Goal: Task Accomplishment & Management: Use online tool/utility

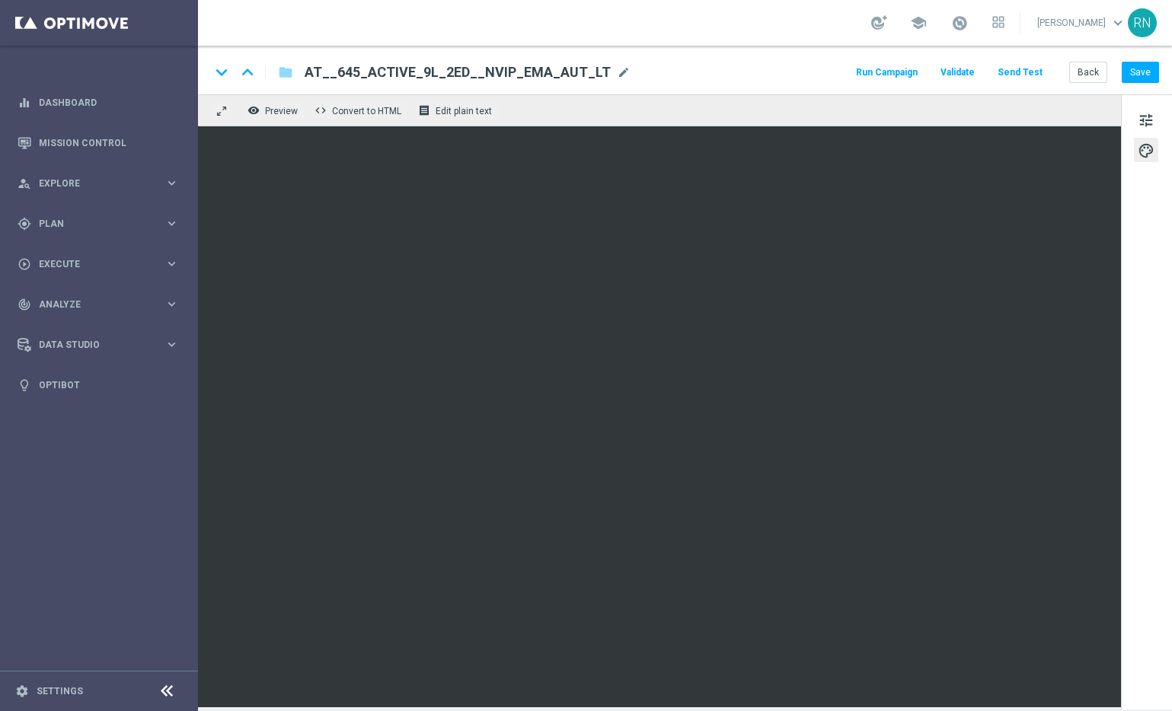
click at [1014, 73] on button "Send Test" at bounding box center [1019, 72] width 49 height 21
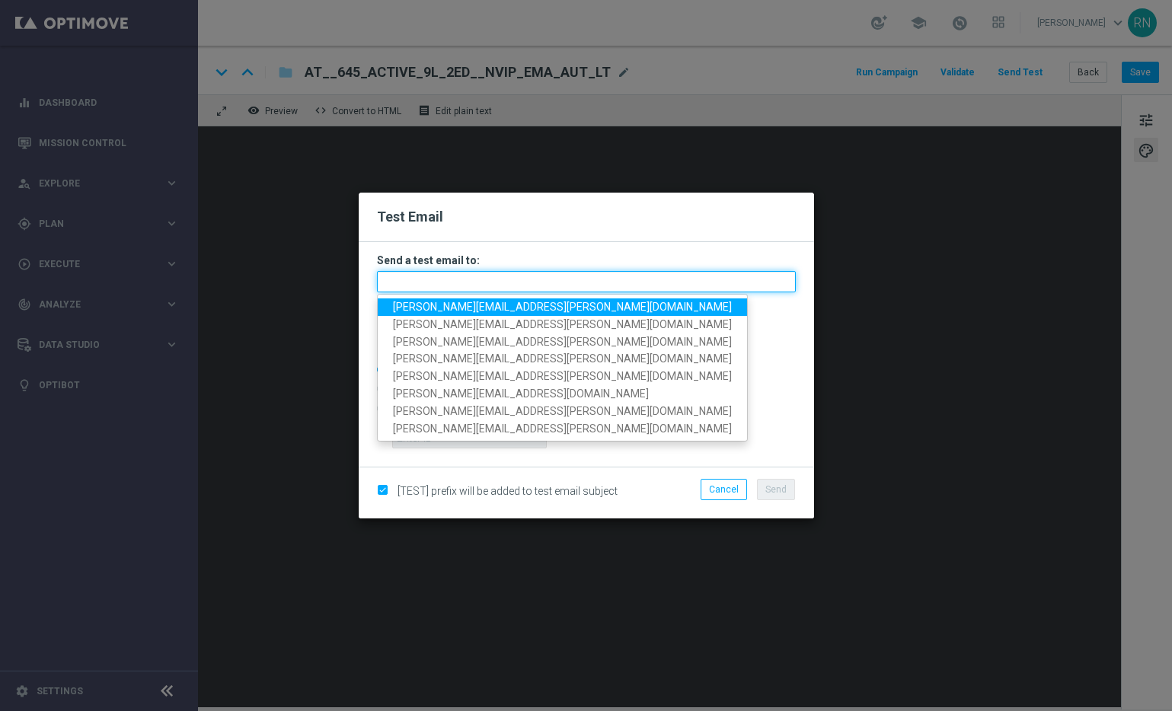
click at [453, 273] on input "text" at bounding box center [586, 281] width 419 height 21
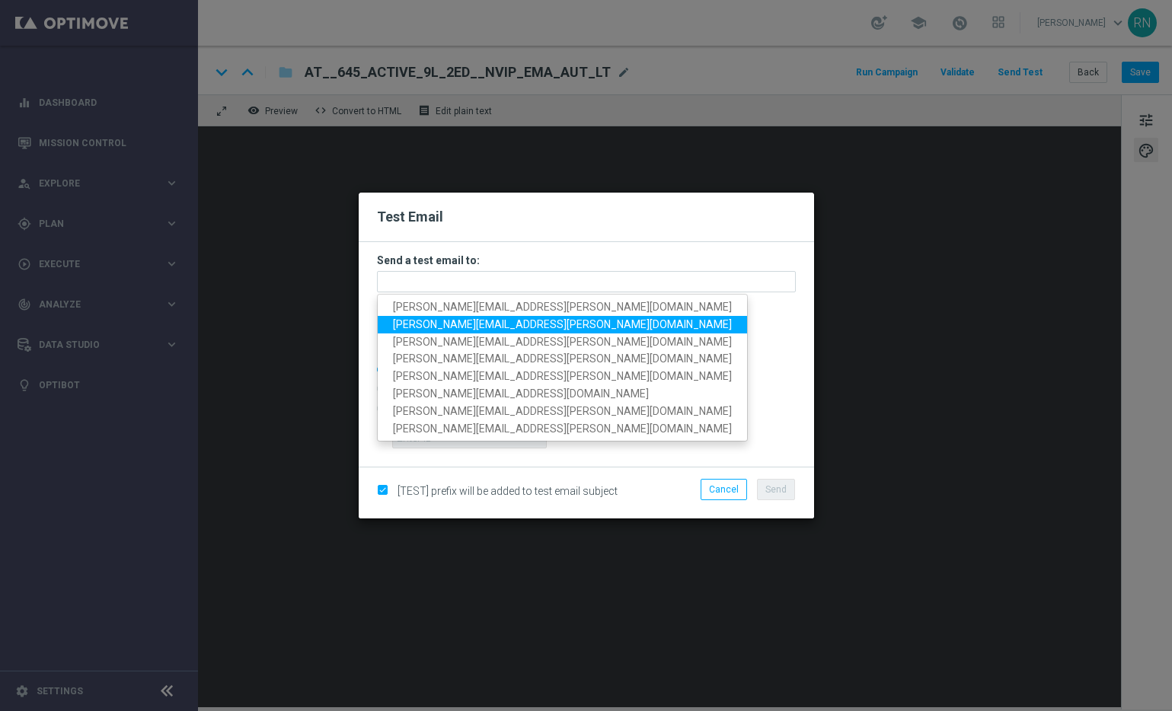
click at [487, 321] on span "[PERSON_NAME][EMAIL_ADDRESS][PERSON_NAME][DOMAIN_NAME]" at bounding box center [562, 324] width 339 height 12
type input "[PERSON_NAME][EMAIL_ADDRESS][PERSON_NAME][DOMAIN_NAME]"
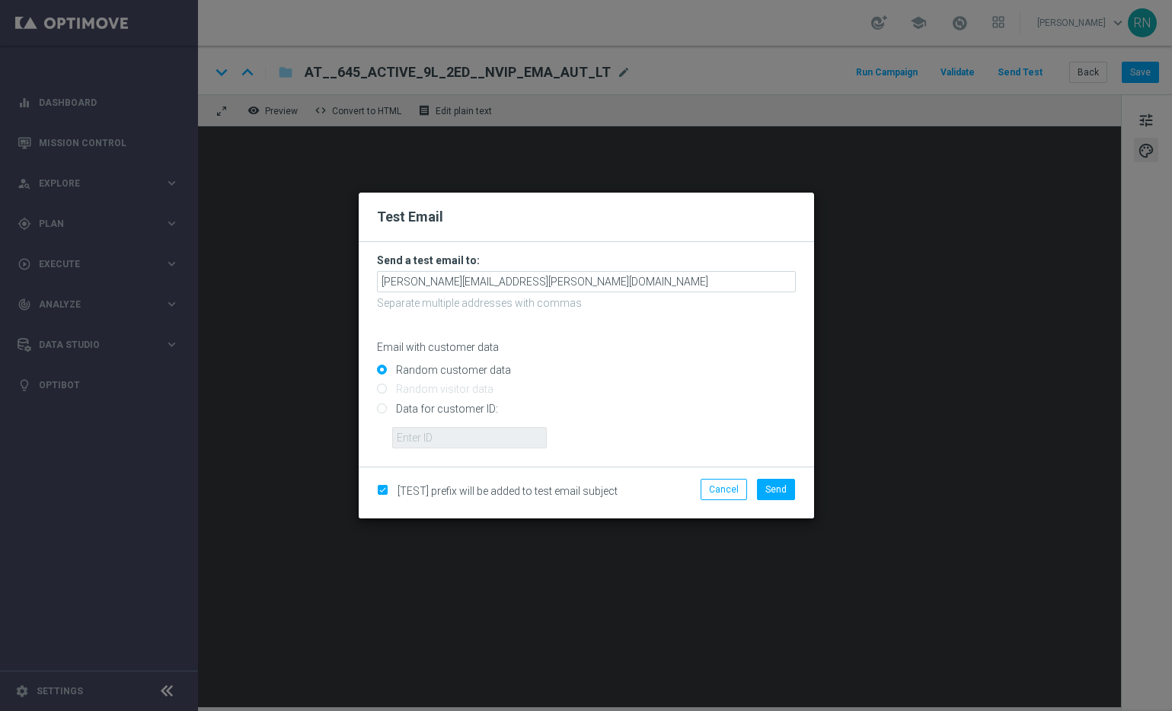
drag, startPoint x: 456, startPoint y: 409, endPoint x: 459, endPoint y: 426, distance: 17.0
click at [456, 409] on input "Data for customer ID:" at bounding box center [586, 414] width 419 height 21
radio input "true"
click at [471, 439] on input "text" at bounding box center [469, 437] width 155 height 21
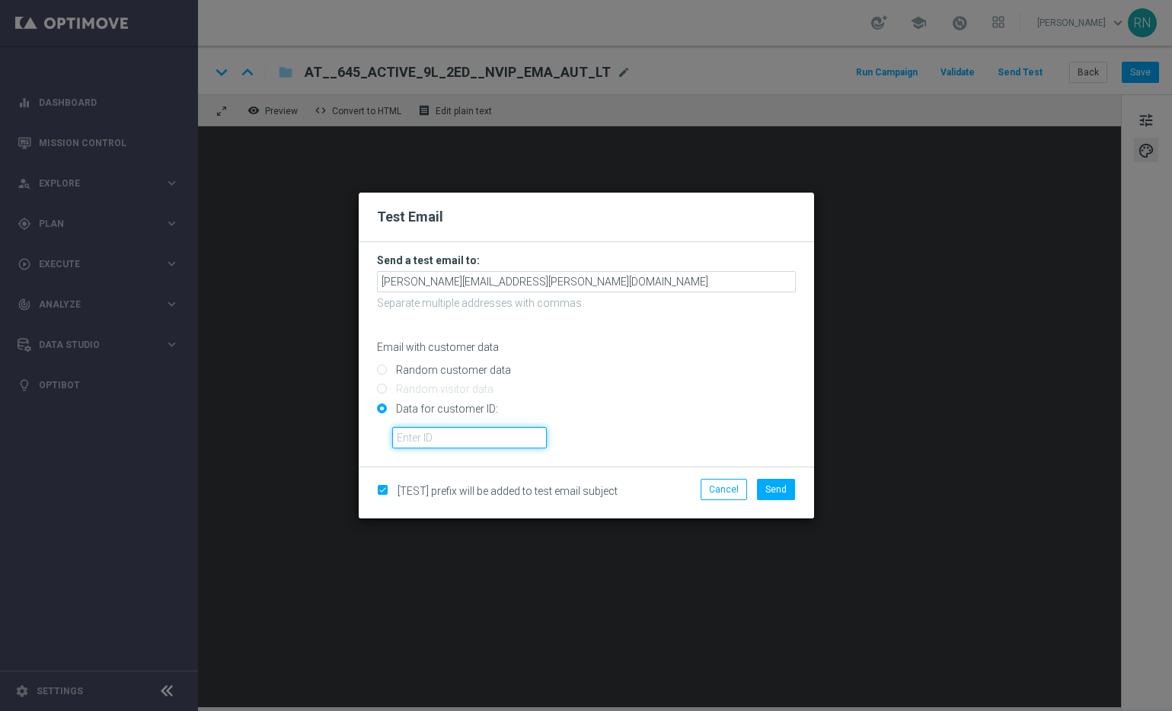
paste input "224105369"
type input "224105369"
click at [772, 485] on span "Send" at bounding box center [775, 489] width 21 height 11
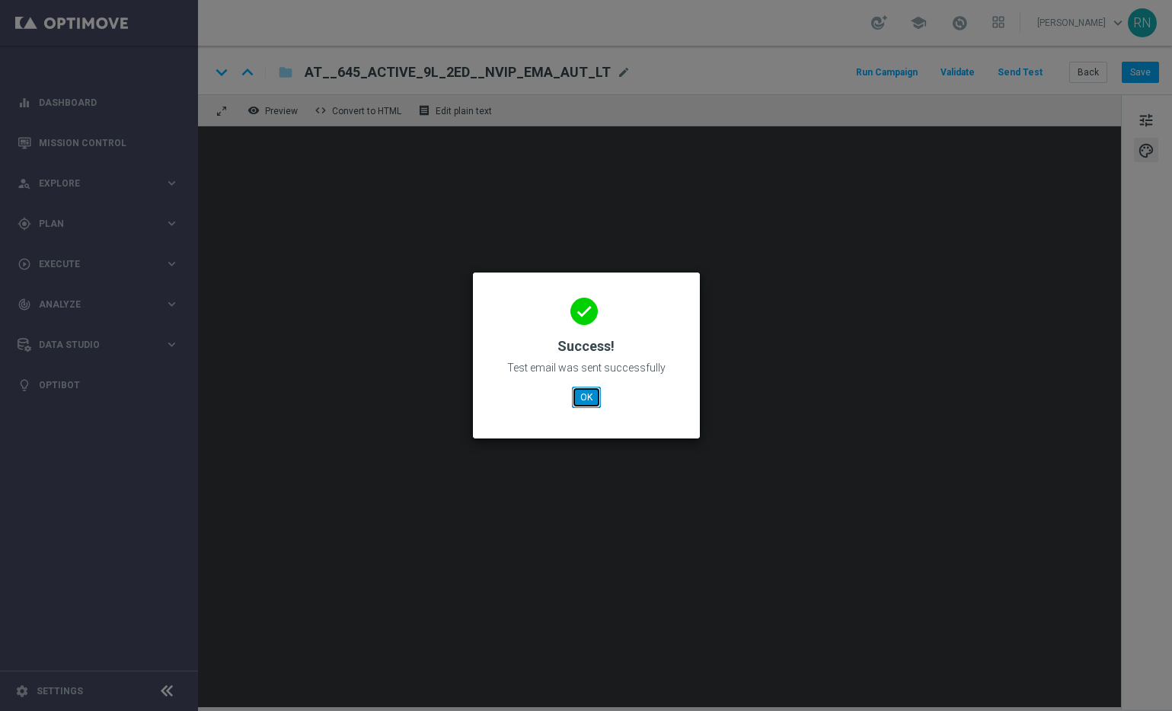
click at [583, 401] on button "OK" at bounding box center [586, 397] width 29 height 21
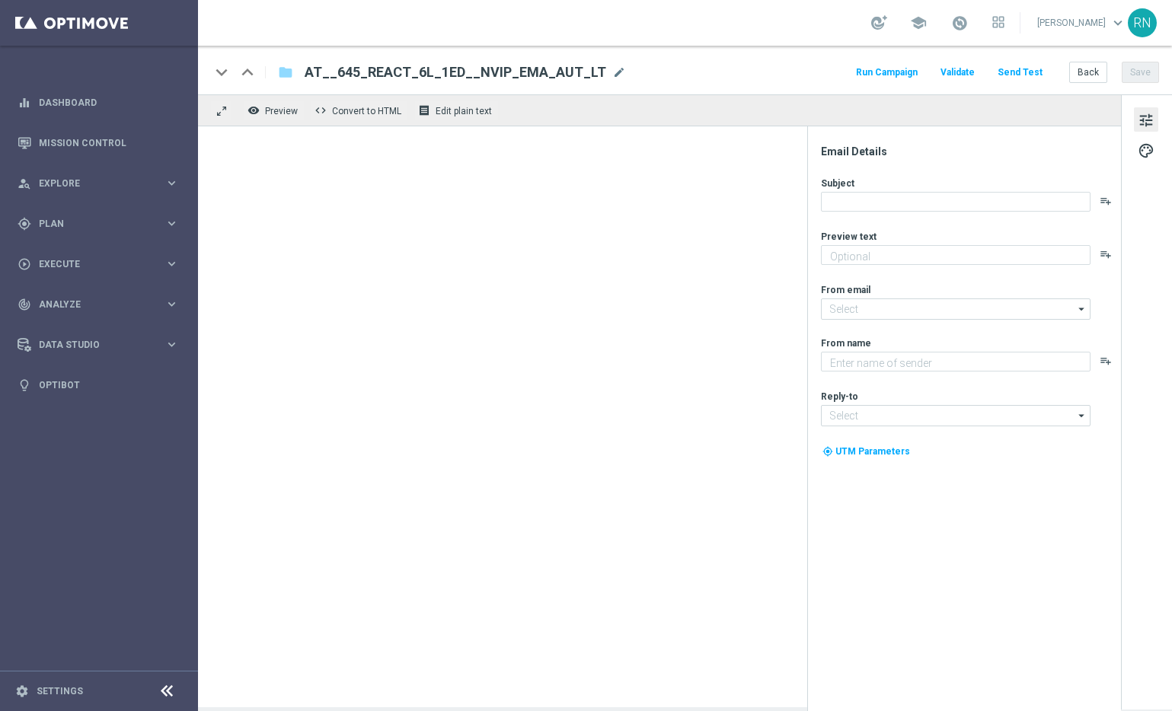
type textarea "EuroDreams GRATIS zum LOTTO 6 aus 45."
type textarea "Lottoland"
type input "[EMAIL_ADDRESS][DOMAIN_NAME]"
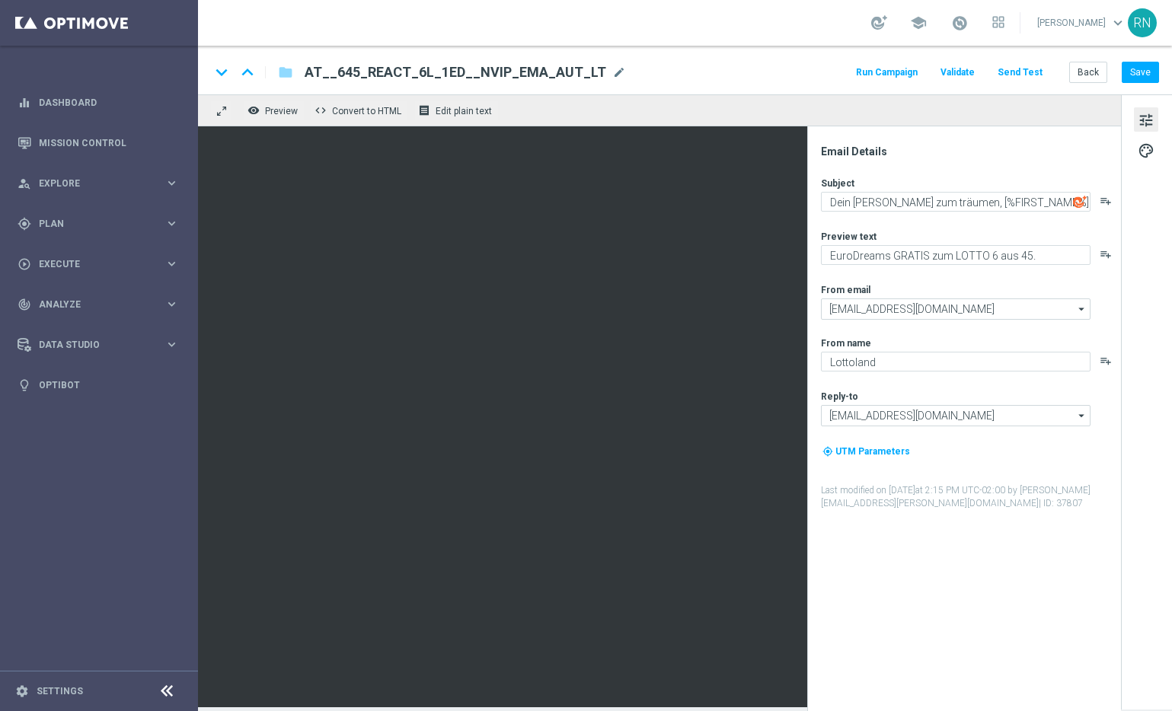
click at [739, 65] on div "keyboard_arrow_down keyboard_arrow_up folder AT__645_REACT_6L_1ED__NVIP_EMA_AUT…" at bounding box center [684, 72] width 949 height 20
click at [1020, 75] on button "Send Test" at bounding box center [1019, 72] width 49 height 21
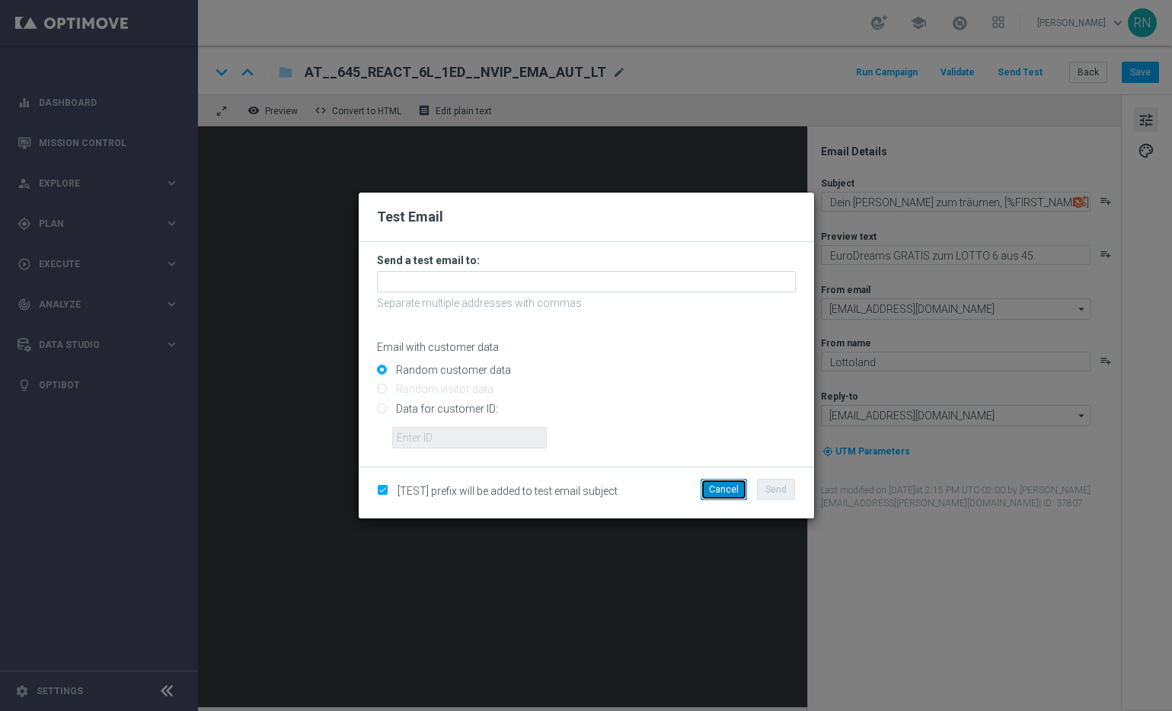
click at [742, 494] on button "Cancel" at bounding box center [724, 489] width 46 height 21
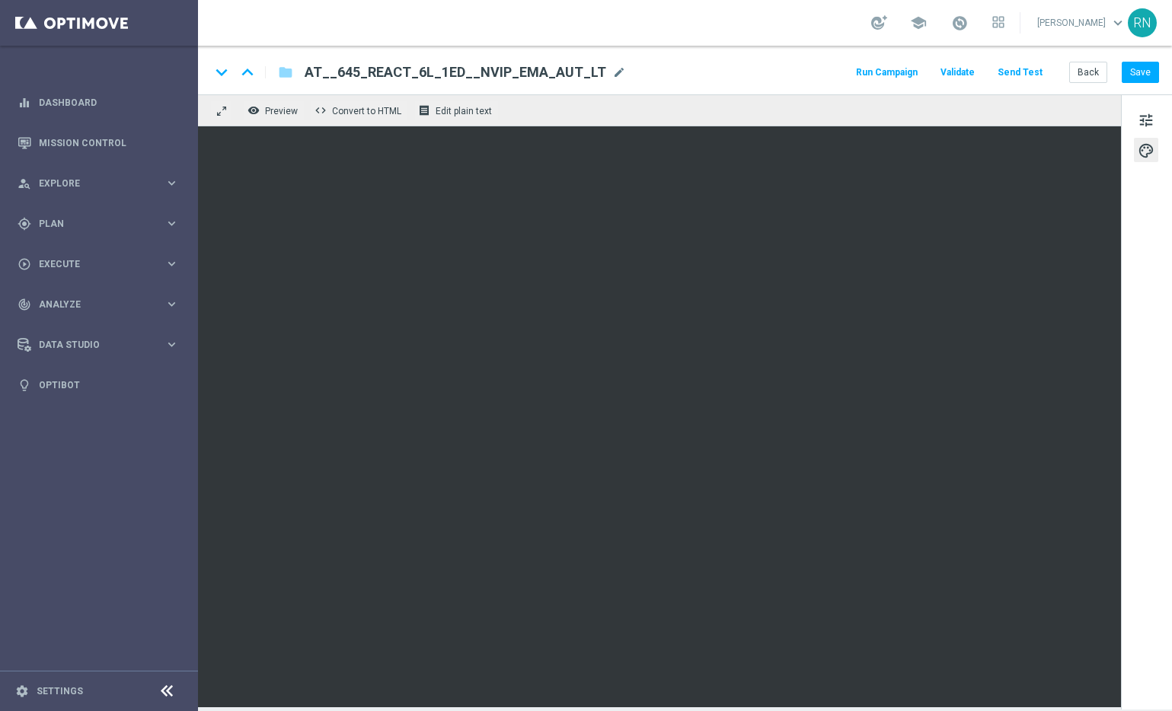
click at [1032, 72] on button "Send Test" at bounding box center [1019, 72] width 49 height 21
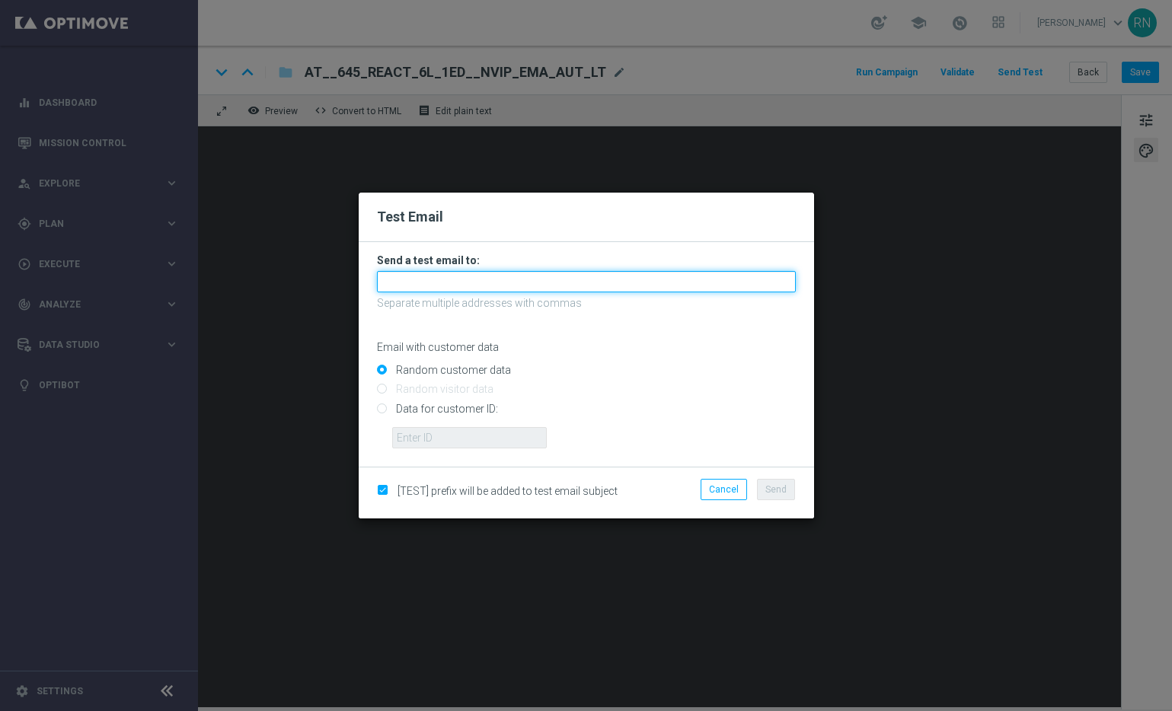
click at [563, 274] on input "text" at bounding box center [586, 281] width 419 height 21
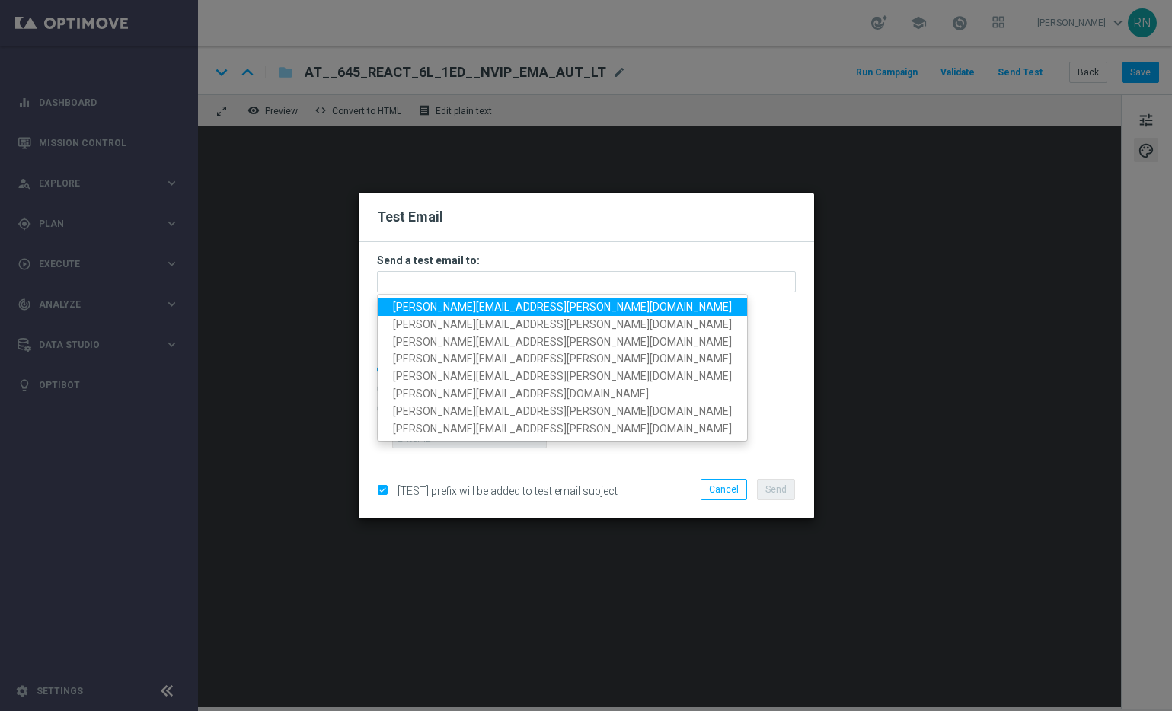
click at [535, 312] on span "[PERSON_NAME][EMAIL_ADDRESS][PERSON_NAME][DOMAIN_NAME]" at bounding box center [562, 307] width 339 height 12
type input "[PERSON_NAME][EMAIL_ADDRESS][PERSON_NAME][DOMAIN_NAME]"
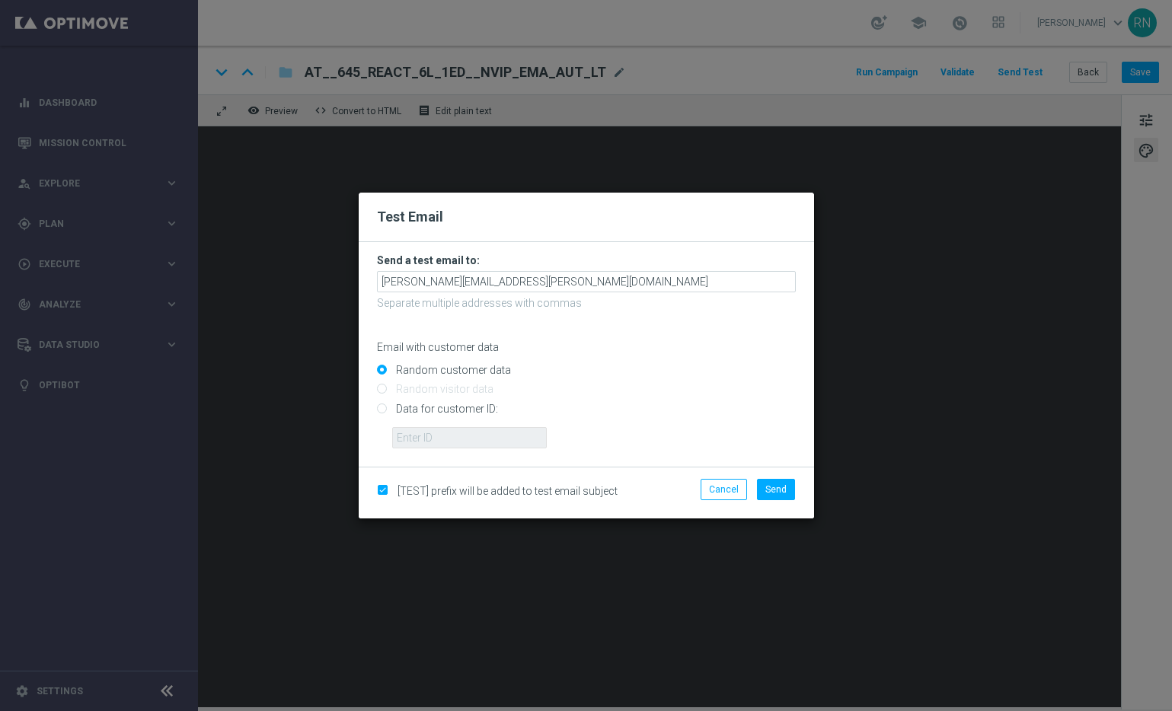
click at [477, 415] on input "Data for customer ID:" at bounding box center [586, 414] width 419 height 21
radio input "true"
click at [484, 447] on input "text" at bounding box center [469, 437] width 155 height 21
paste input "224105369"
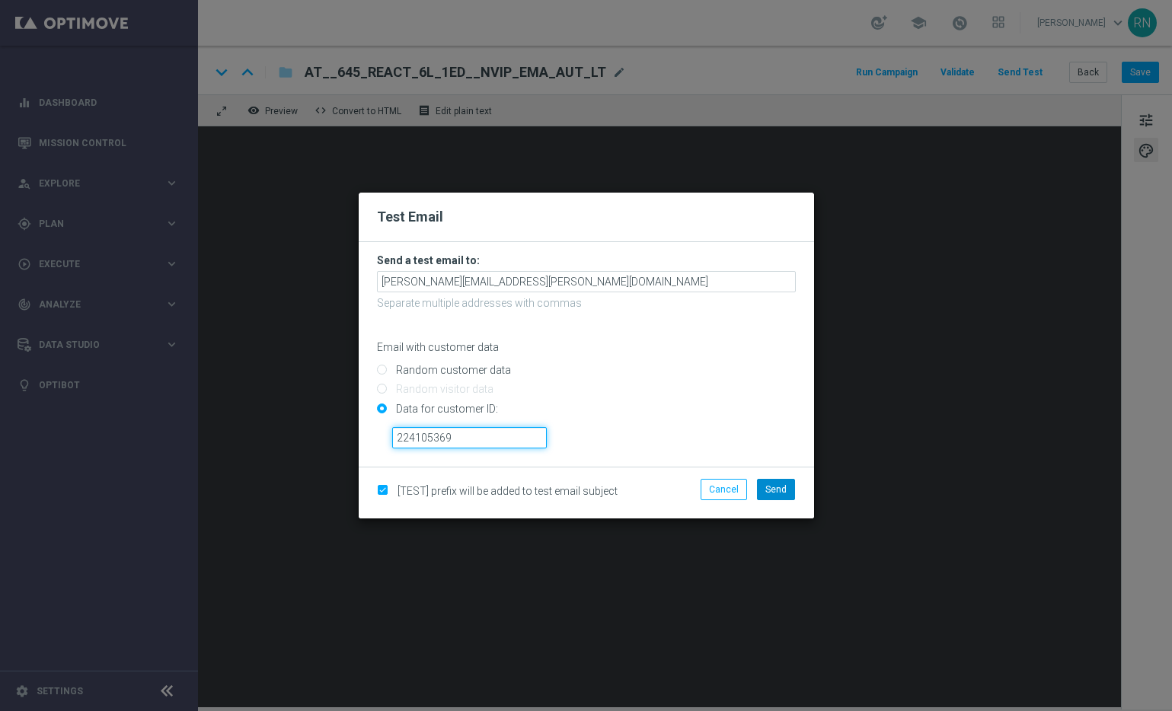
type input "224105369"
click at [789, 489] on button "Send" at bounding box center [776, 489] width 38 height 21
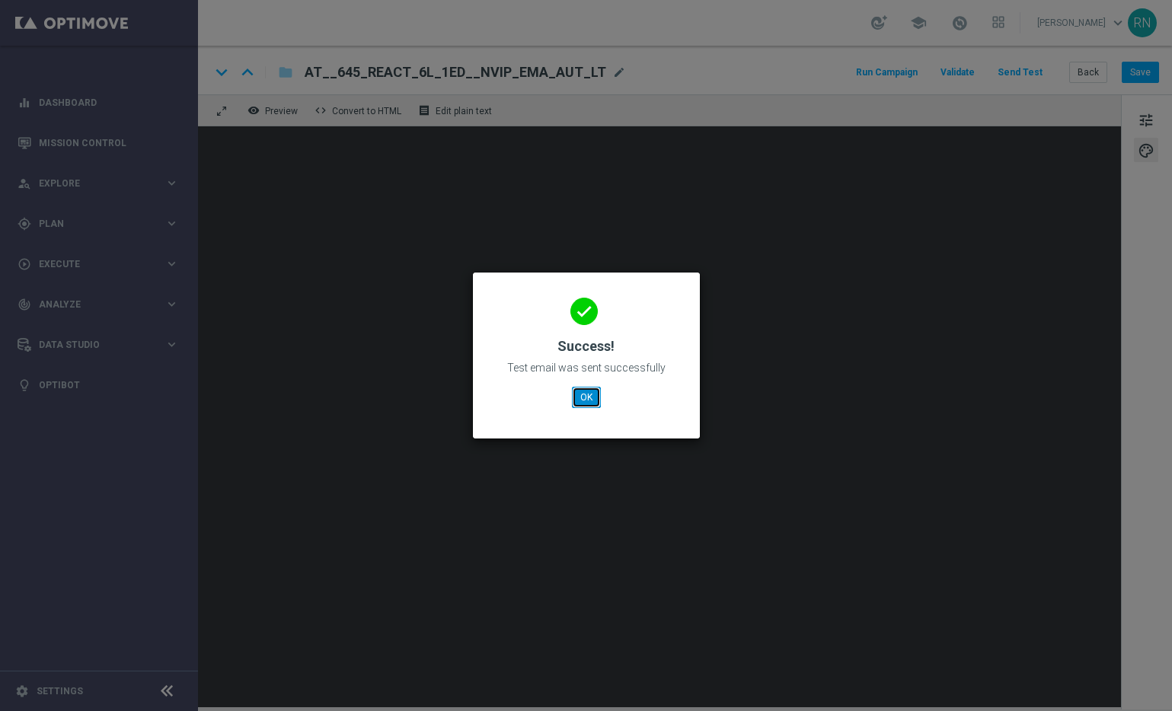
click at [589, 401] on button "OK" at bounding box center [586, 397] width 29 height 21
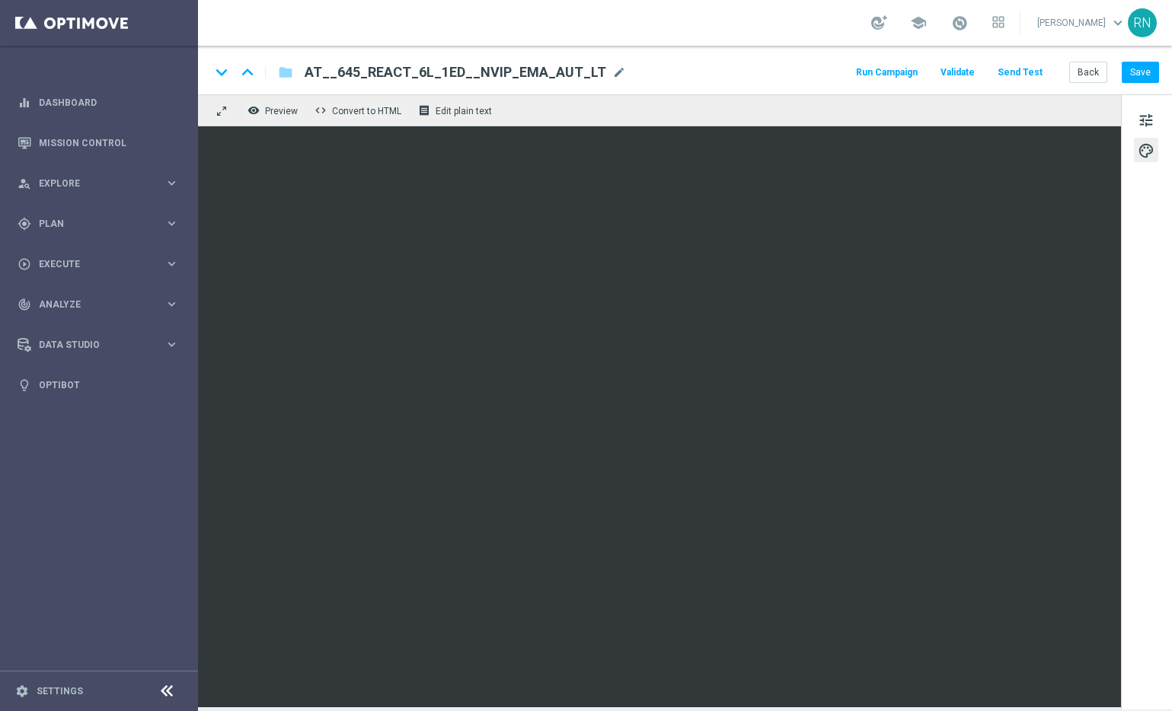
click at [723, 98] on div "remove_red_eye Preview code Convert to HTML receipt Edit plain text" at bounding box center [659, 110] width 923 height 32
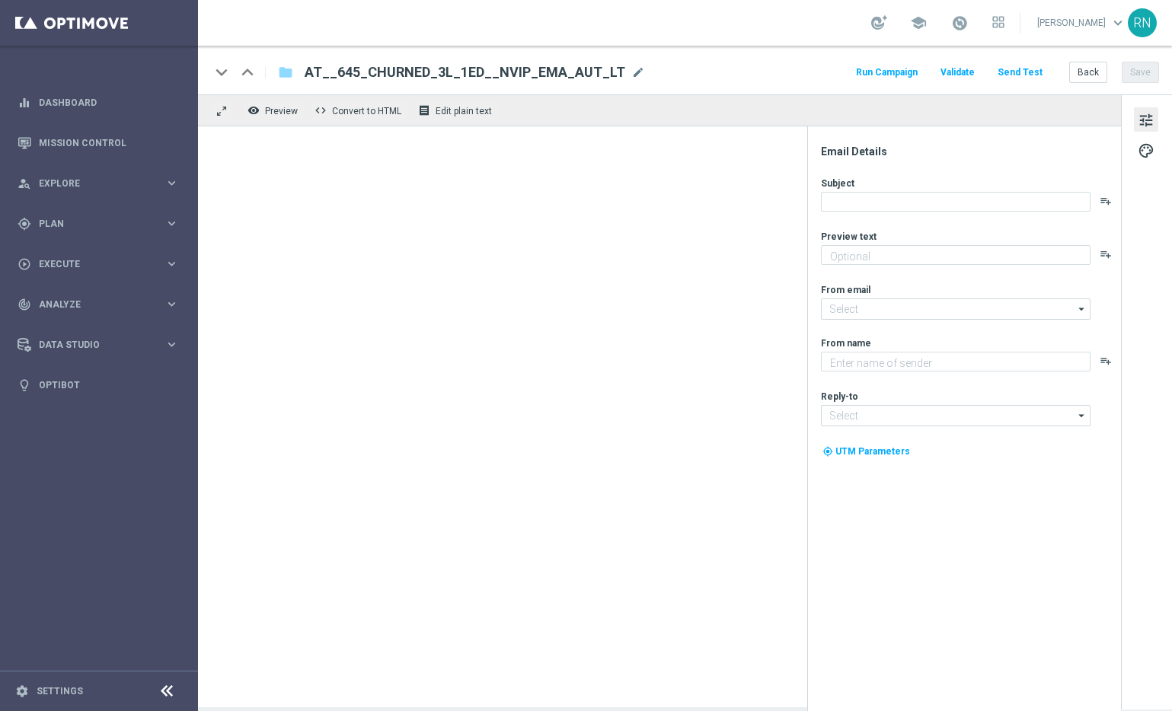
type textarea "EuroDreams GRATIS zum LOTTO 6 aus 45."
type textarea "Lottoland"
type input "[EMAIL_ADDRESS][DOMAIN_NAME]"
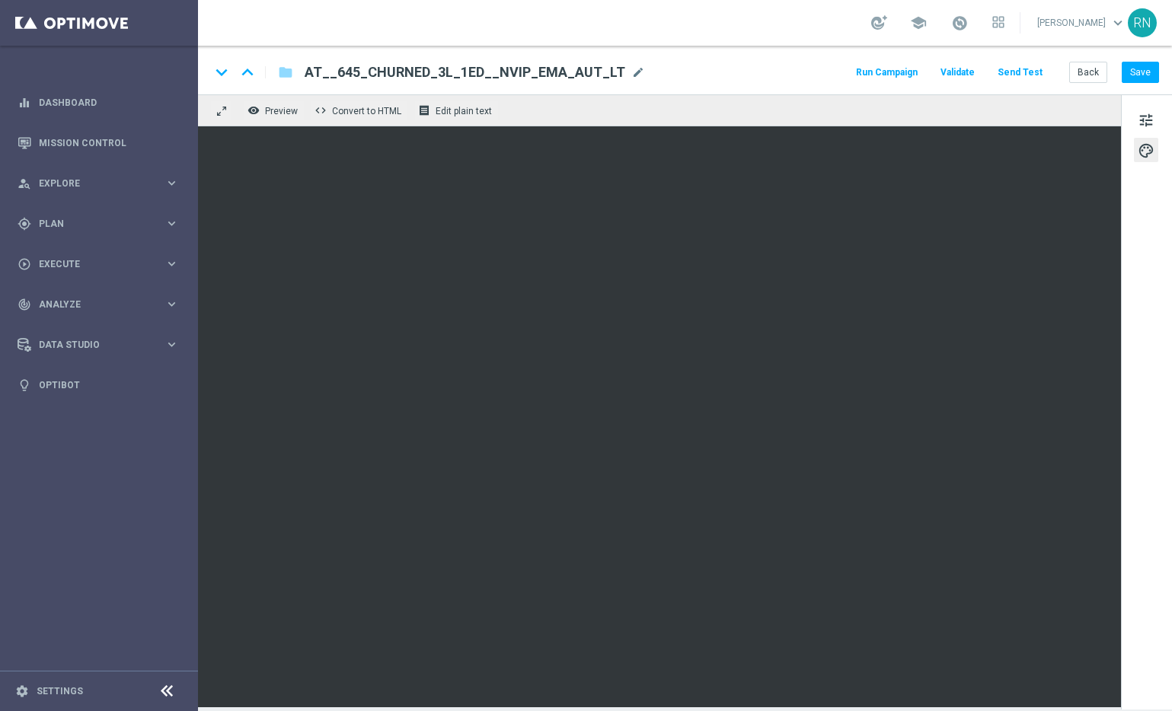
click at [1026, 75] on button "Send Test" at bounding box center [1019, 72] width 49 height 21
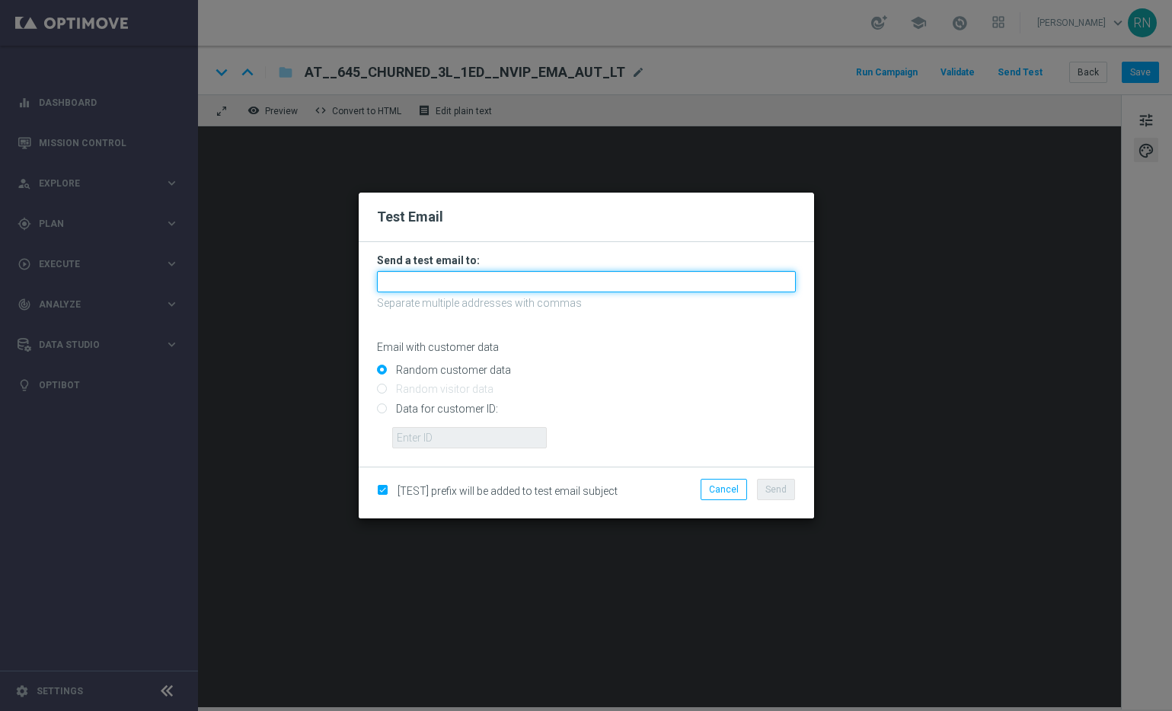
click at [433, 273] on input "text" at bounding box center [586, 281] width 419 height 21
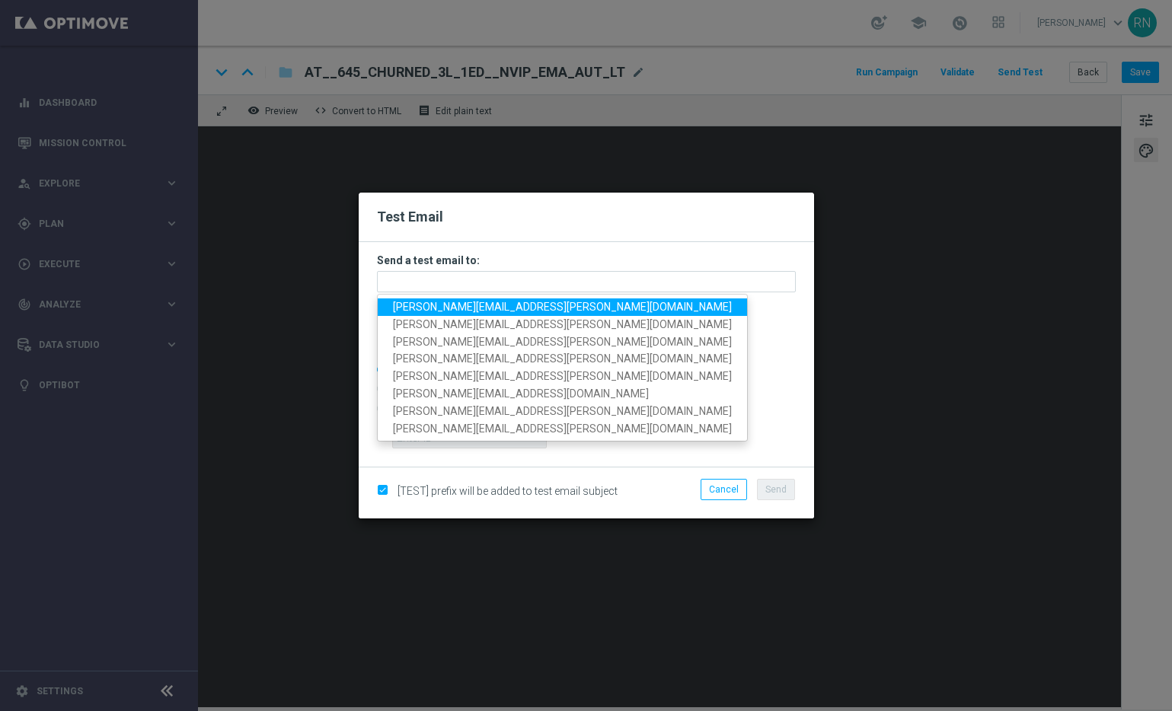
click at [449, 310] on span "[PERSON_NAME][EMAIL_ADDRESS][PERSON_NAME][DOMAIN_NAME]" at bounding box center [562, 307] width 339 height 12
type input "[PERSON_NAME][EMAIL_ADDRESS][PERSON_NAME][DOMAIN_NAME]"
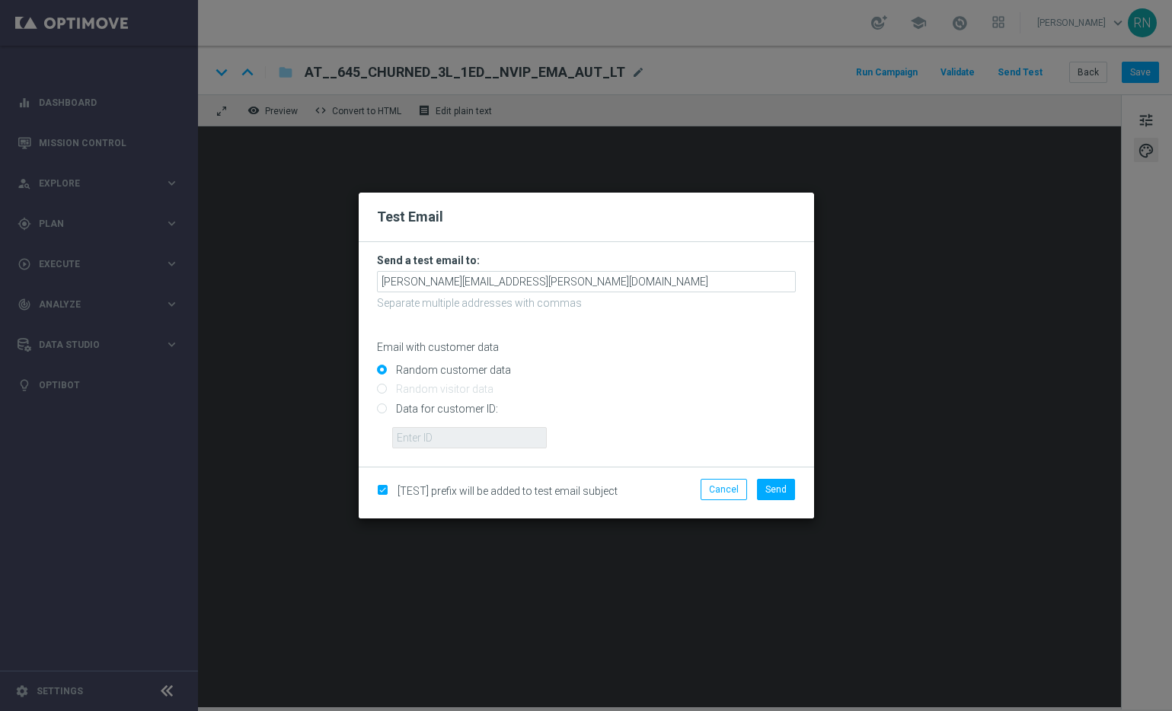
click at [436, 407] on input "Data for customer ID:" at bounding box center [586, 414] width 419 height 21
radio input "true"
click at [487, 441] on input "text" at bounding box center [469, 437] width 155 height 21
paste input "224105369"
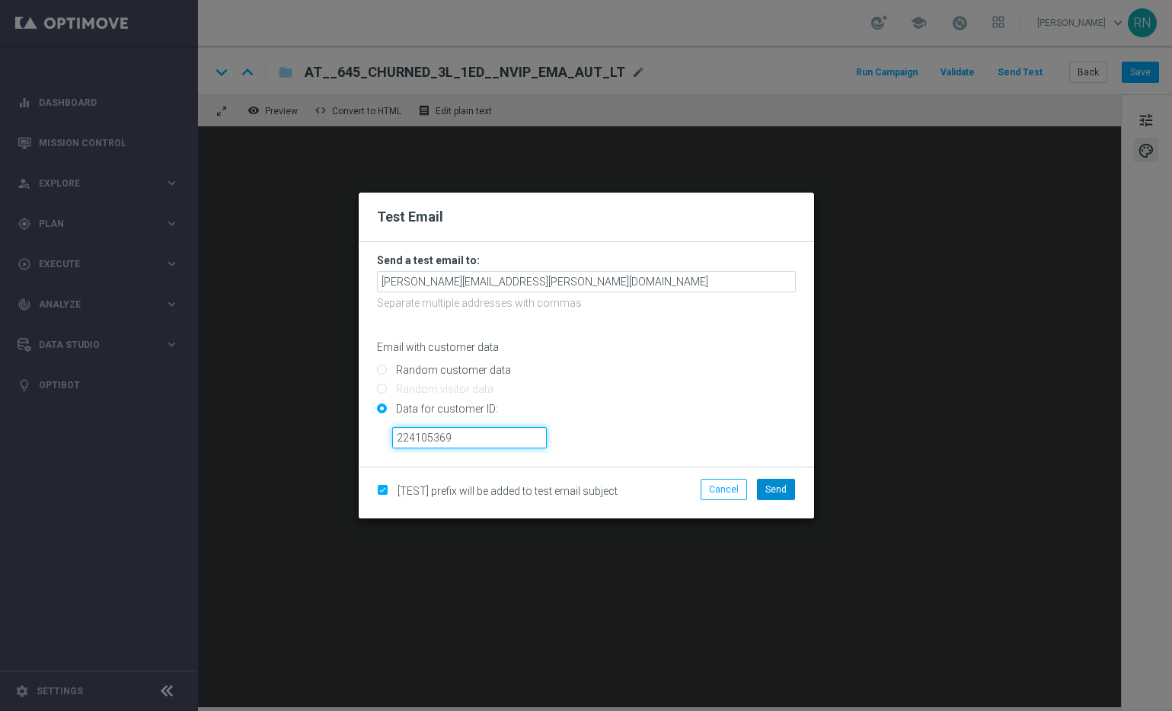
type input "224105369"
click at [774, 491] on span "Send" at bounding box center [775, 489] width 21 height 11
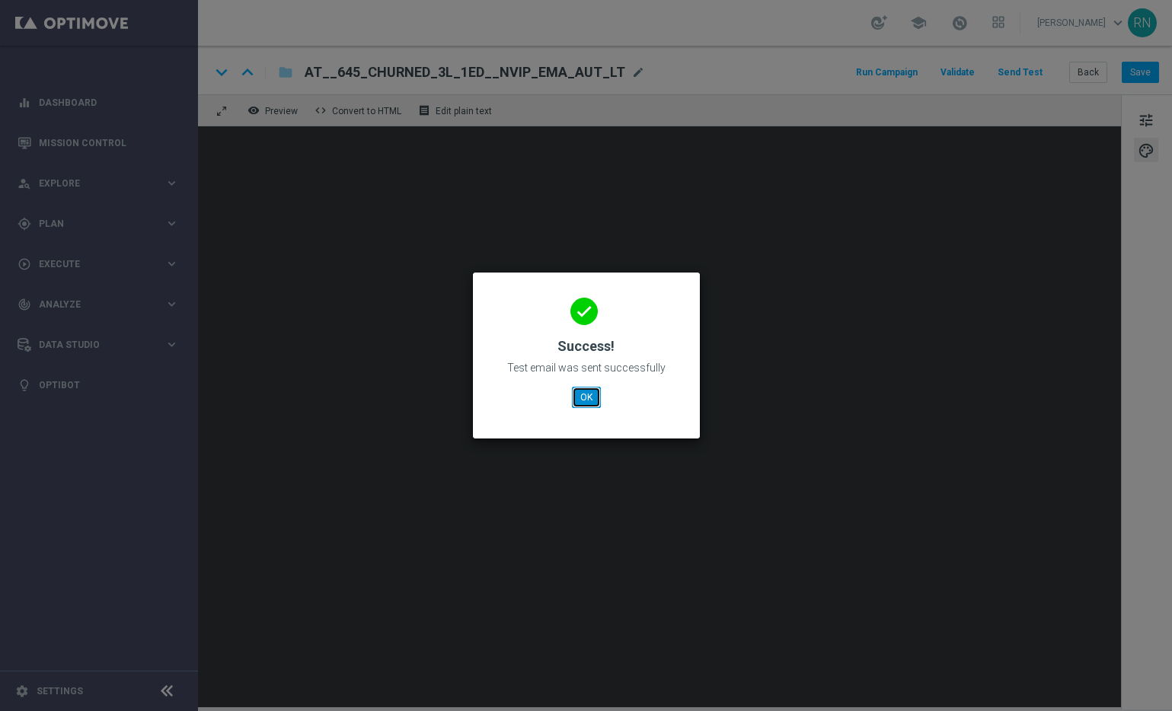
drag, startPoint x: 583, startPoint y: 401, endPoint x: 623, endPoint y: 317, distance: 92.6
click at [583, 401] on button "OK" at bounding box center [586, 397] width 29 height 21
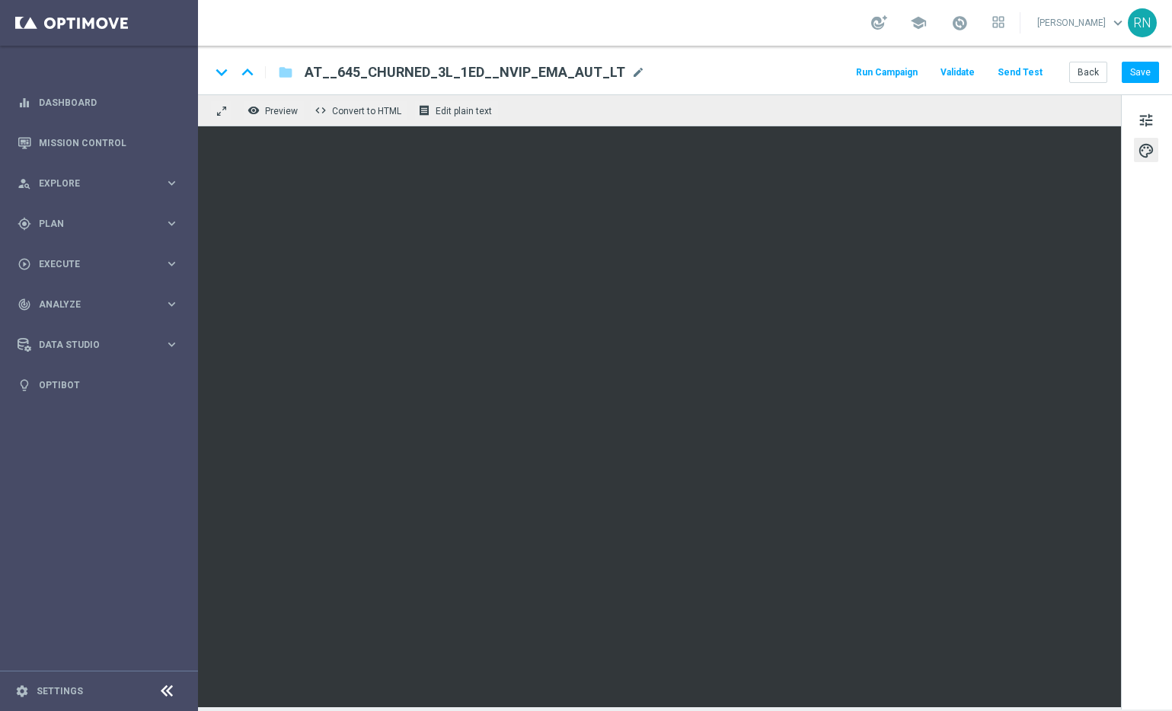
click at [768, 89] on div "keyboard_arrow_down keyboard_arrow_up folder AT__645_CHURNED_3L_1ED__NVIP_EMA_A…" at bounding box center [685, 70] width 974 height 49
